Goal: Task Accomplishment & Management: Manage account settings

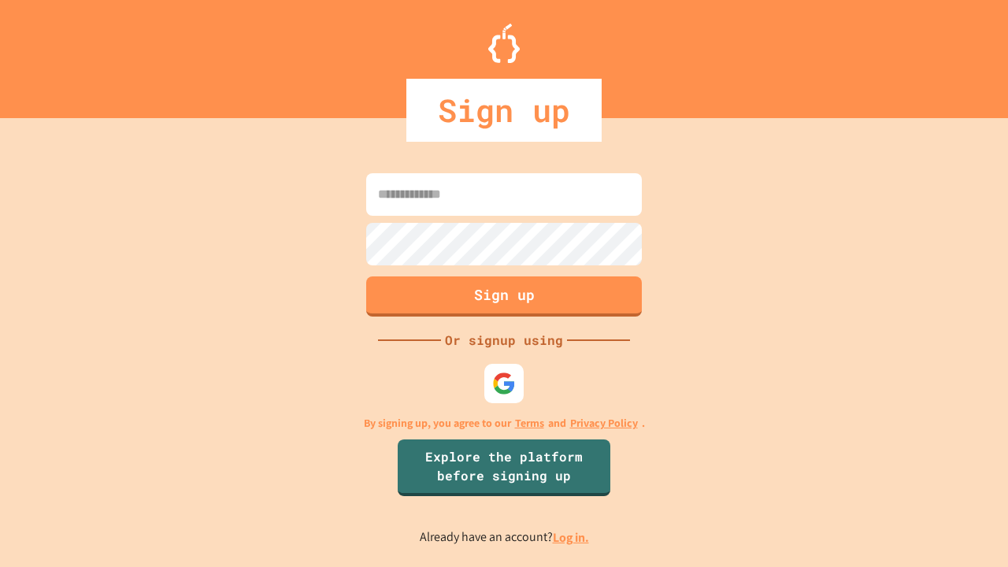
click at [572, 537] on link "Log in." at bounding box center [571, 537] width 36 height 17
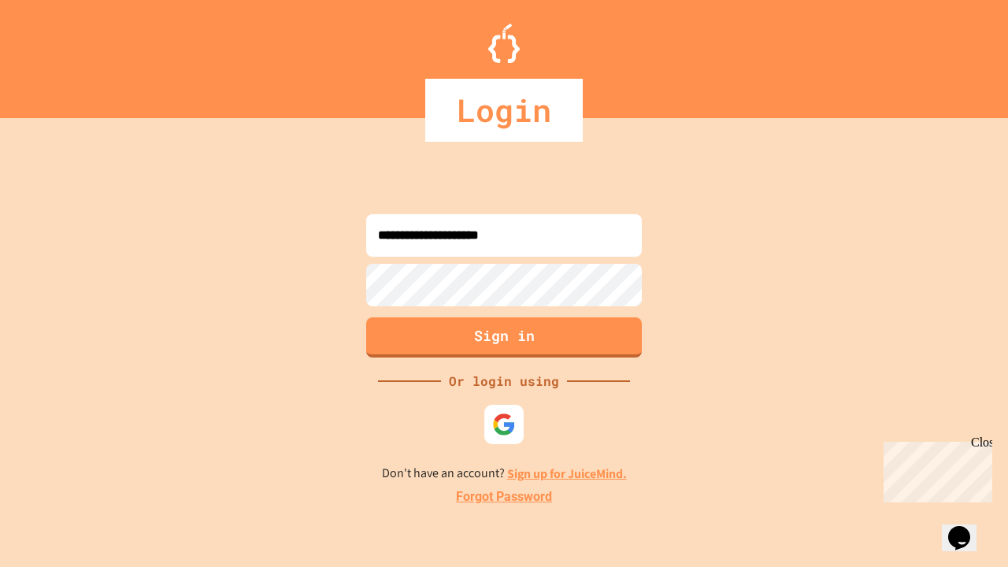
type input "**********"
